Goal: Task Accomplishment & Management: Use online tool/utility

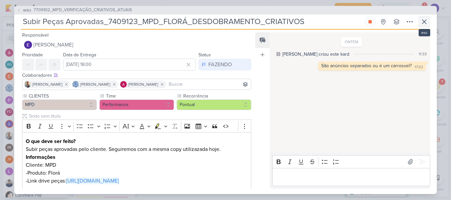
scroll to position [327, 0]
click at [423, 19] on icon at bounding box center [424, 22] width 8 height 8
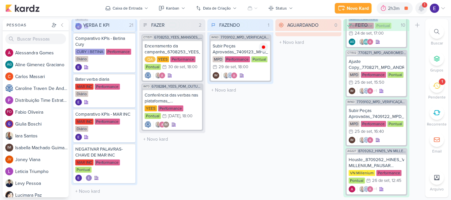
click at [422, 8] on icon at bounding box center [421, 8] width 5 height 6
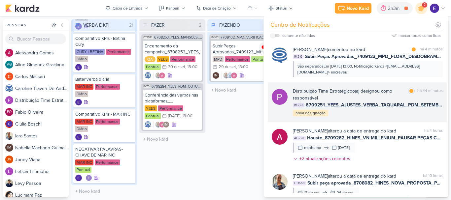
click at [426, 118] on div "Distribuição Time Estratégico o(a) designou como responsável marcar como lida h…" at bounding box center [357, 103] width 179 height 40
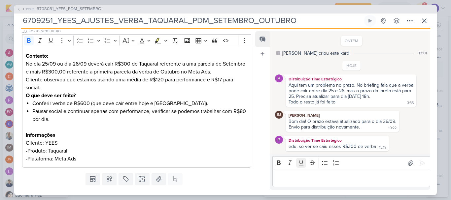
scroll to position [99, 0]
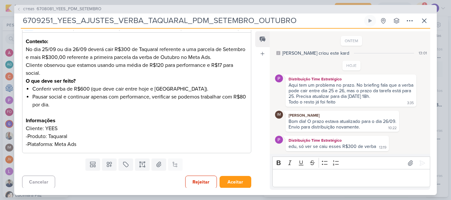
click at [318, 180] on p "Editor editing area: main" at bounding box center [351, 179] width 151 height 8
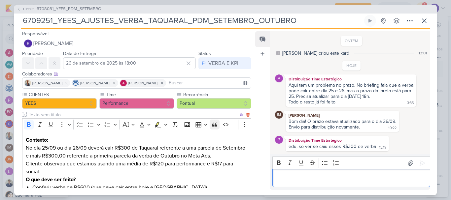
scroll to position [0, 0]
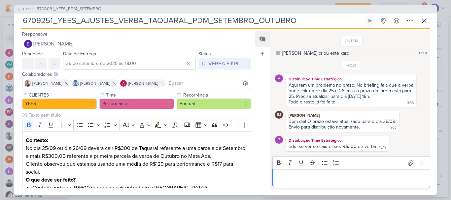
click at [336, 180] on p "Editor editing area: main" at bounding box center [351, 179] width 151 height 8
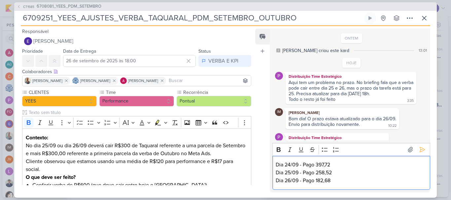
scroll to position [11, 0]
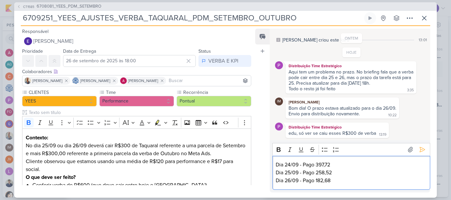
click at [277, 166] on p "Dia 24/09 - Pago 397,72 Dia 25/09 - Pago 258,52 Dia 26/09 - Pago 182,68" at bounding box center [351, 173] width 151 height 24
drag, startPoint x: 342, startPoint y: 182, endPoint x: 266, endPoint y: 163, distance: 78.9
click at [266, 163] on div "Feed Atrelar email Solte o email para atrelar ao kard ONTEM [PERSON_NAME] criou…" at bounding box center [342, 111] width 175 height 164
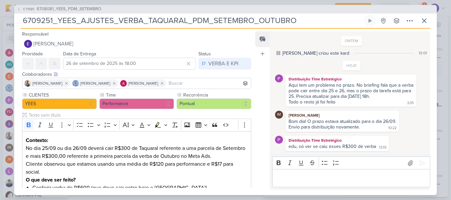
click at [294, 176] on p "Editor editing area: main" at bounding box center [351, 179] width 151 height 8
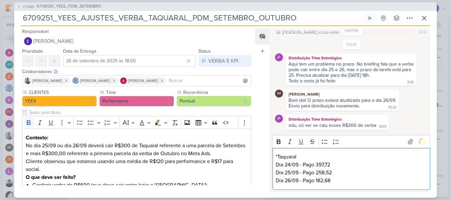
scroll to position [24, 0]
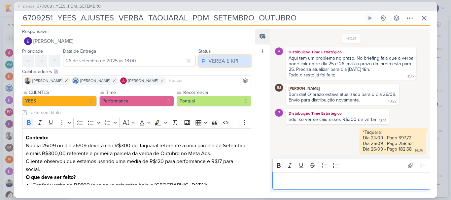
click at [205, 61] on button "VERBA E KPI" at bounding box center [224, 61] width 53 height 12
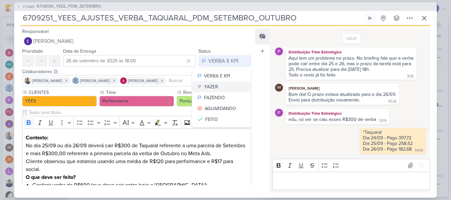
click at [215, 88] on div "FAZER" at bounding box center [212, 87] width 14 height 7
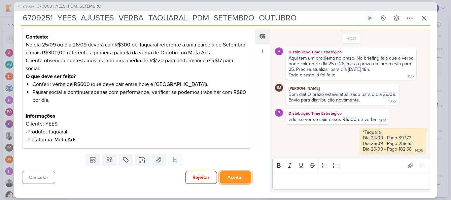
click at [225, 176] on button "Aceitar" at bounding box center [236, 178] width 32 height 12
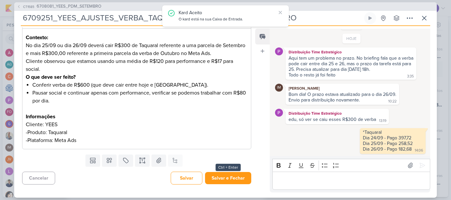
scroll to position [101, 0]
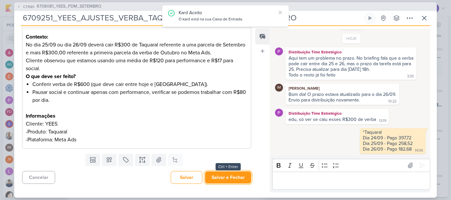
click at [225, 176] on button "Salvar e Fechar" at bounding box center [228, 178] width 46 height 12
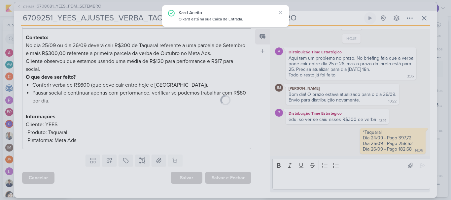
scroll to position [100, 0]
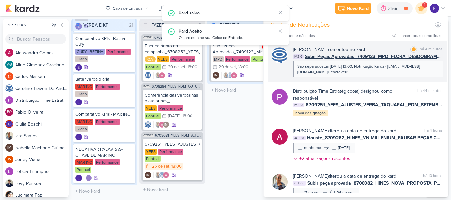
click at [394, 74] on div "São separadosEm [DATE] 13:00, Notificação Kardz <[EMAIL_ADDRESS][DOMAIN_NAME]> …" at bounding box center [367, 69] width 140 height 12
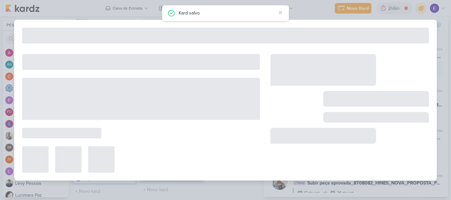
type input "Subir Peças Aprovadas_7409123_MPD_FLORÁ_DESDOBRAMENTO_CRIATIVOS"
type input "[DATE] 18:00"
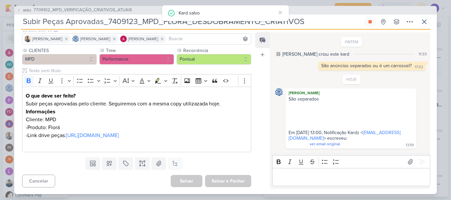
scroll to position [0, 0]
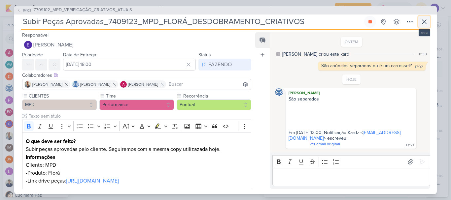
click at [421, 21] on icon at bounding box center [424, 22] width 8 height 8
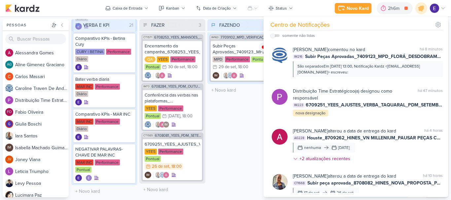
click at [222, 142] on div "FAZENDO 1 Mover Para Esquerda Mover Para Direita [GEOGRAPHIC_DATA] IM163 770910…" at bounding box center [240, 108] width 66 height 179
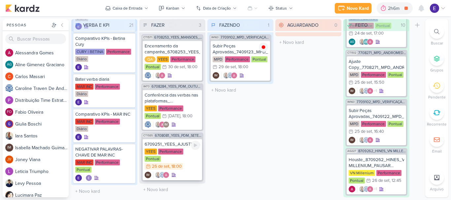
click at [190, 172] on div "IM" at bounding box center [172, 175] width 55 height 7
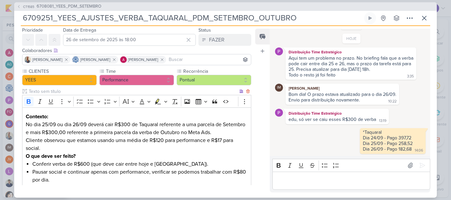
scroll to position [33, 0]
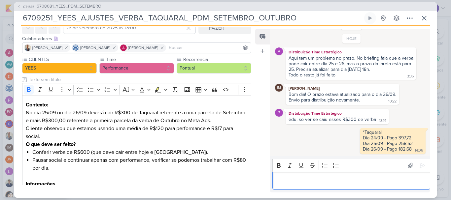
click at [370, 179] on p "Editor editing area: main" at bounding box center [351, 181] width 151 height 8
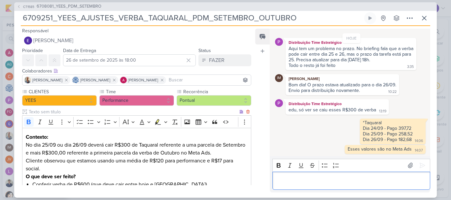
scroll to position [0, 0]
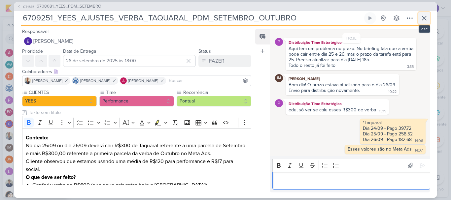
click at [424, 19] on icon at bounding box center [424, 18] width 8 height 8
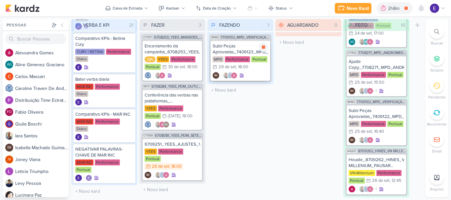
click at [255, 73] on div "IM" at bounding box center [240, 75] width 55 height 7
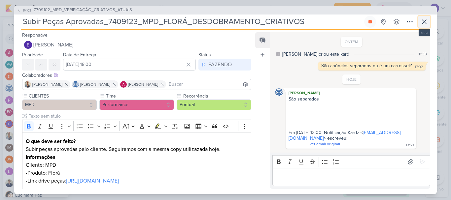
click at [422, 24] on icon at bounding box center [424, 22] width 4 height 4
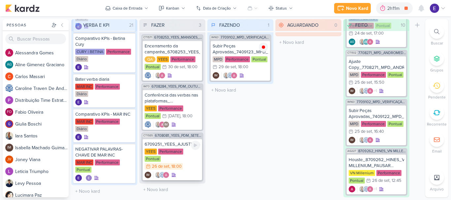
click at [193, 172] on div "IM" at bounding box center [172, 175] width 55 height 7
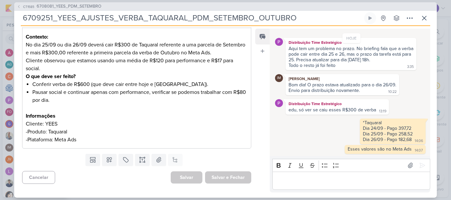
scroll to position [68, 0]
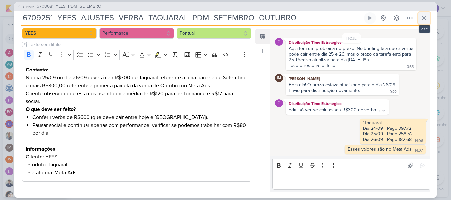
click at [425, 20] on icon at bounding box center [424, 18] width 8 height 8
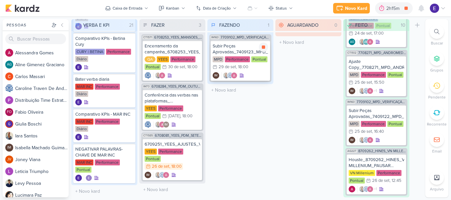
click at [253, 75] on div "IM" at bounding box center [240, 75] width 55 height 7
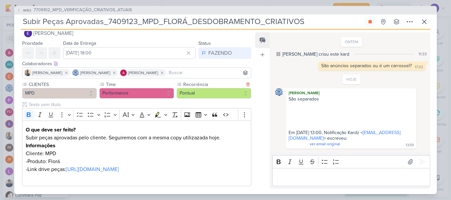
scroll to position [0, 0]
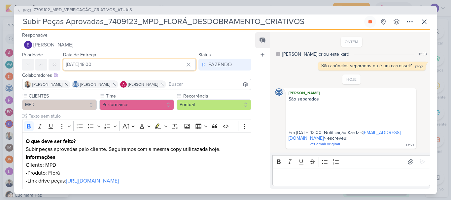
click at [136, 64] on input "[DATE] 18:00" at bounding box center [129, 65] width 133 height 12
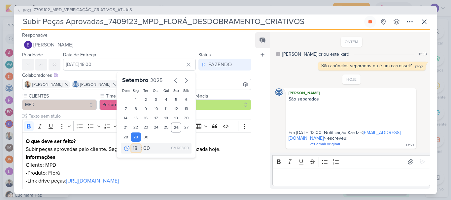
click at [132, 147] on select "00 01 02 03 04 05 06 07 08 09 10 11 12 13 14 15 16 17 18 19 20 21 22 23" at bounding box center [135, 149] width 9 height 8
select select "14"
click at [131, 145] on select "00 01 02 03 04 05 06 07 08 09 10 11 12 13 14 15 16 17 18 19 20 21 22 23" at bounding box center [135, 149] width 9 height 8
type input "[DATE] 14:00"
click at [144, 148] on select "00 05 10 15 20 25 30 35 40 45 50 55 59" at bounding box center [146, 149] width 9 height 8
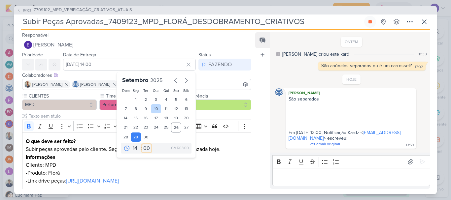
select select "35"
click at [142, 145] on select "00 05 10 15 20 25 30 35 40 45 50 55 59" at bounding box center [146, 149] width 9 height 8
type input "[DATE] 14:35"
click at [262, 152] on div "Feed Atrelar email Solte o email para atrelar ao kard" at bounding box center [262, 110] width 15 height 157
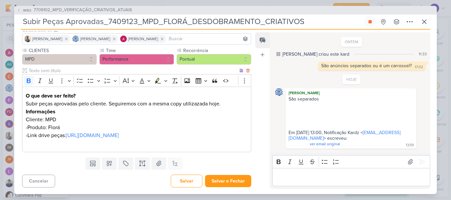
scroll to position [53, 0]
click at [369, 26] on button at bounding box center [370, 22] width 12 height 12
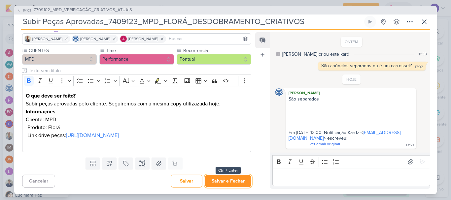
click at [223, 180] on button "Salvar e Fechar" at bounding box center [228, 181] width 46 height 12
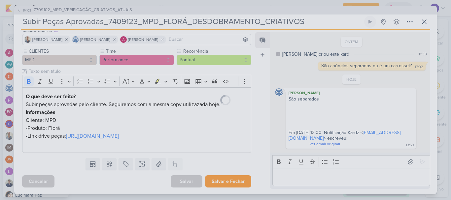
scroll to position [53, 0]
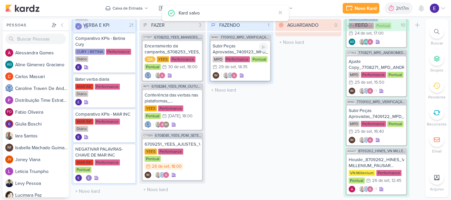
click at [256, 71] on div "Subir Peças Aprovadas_7409123_MPD_FLORÁ_DESDOBRAMENTO_CRIATIVOS MPD Performance…" at bounding box center [240, 61] width 59 height 40
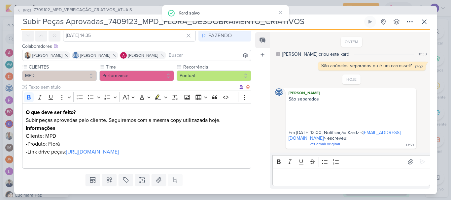
scroll to position [0, 0]
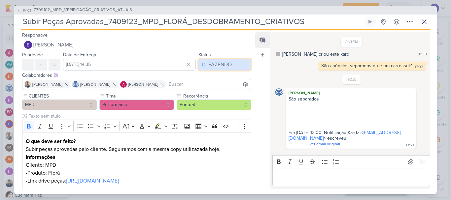
click at [226, 67] on div "FAZENDO" at bounding box center [219, 65] width 23 height 8
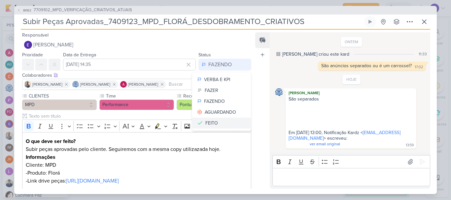
click at [224, 119] on button "FEITO" at bounding box center [221, 123] width 59 height 11
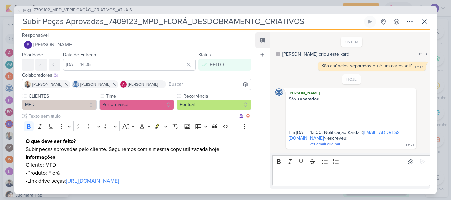
scroll to position [53, 0]
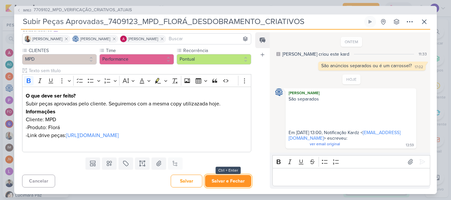
click at [227, 182] on button "Salvar e Fechar" at bounding box center [228, 181] width 46 height 12
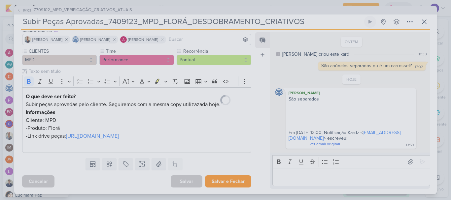
scroll to position [53, 0]
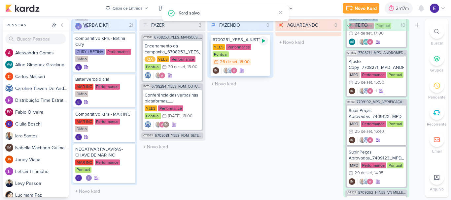
click at [263, 40] on icon at bounding box center [263, 41] width 3 height 4
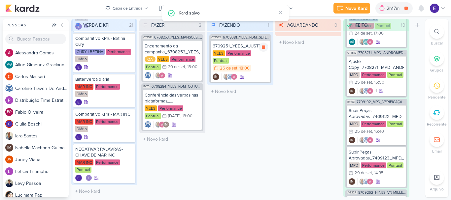
click at [252, 57] on div "YEES Performance Pontual 26/9 [DATE] 18:00" at bounding box center [240, 62] width 55 height 22
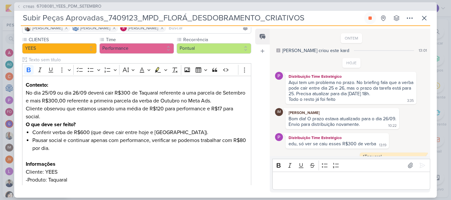
type input "6709251_YEES_AJUSTES_VERBA_TAQUARAL_PDM_SETEMBRO_OUTUBRO"
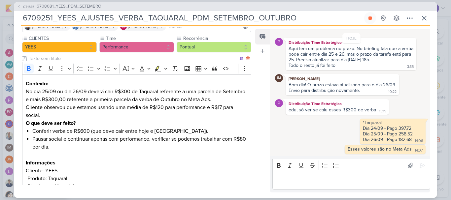
scroll to position [66, 0]
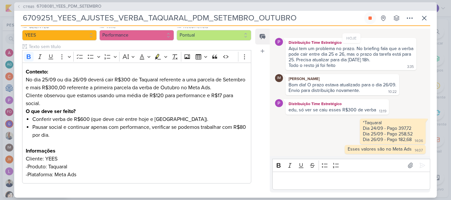
click at [268, 145] on div "Feed Atrelar email Solte o email para atrelar ao kard" at bounding box center [262, 111] width 15 height 164
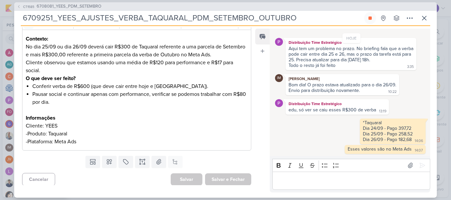
scroll to position [101, 0]
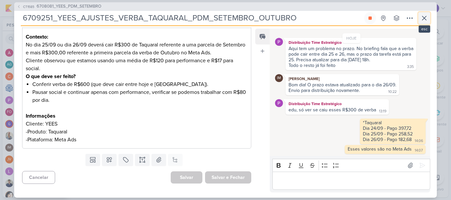
click at [428, 17] on icon at bounding box center [424, 18] width 8 height 8
